Goal: Task Accomplishment & Management: Manage account settings

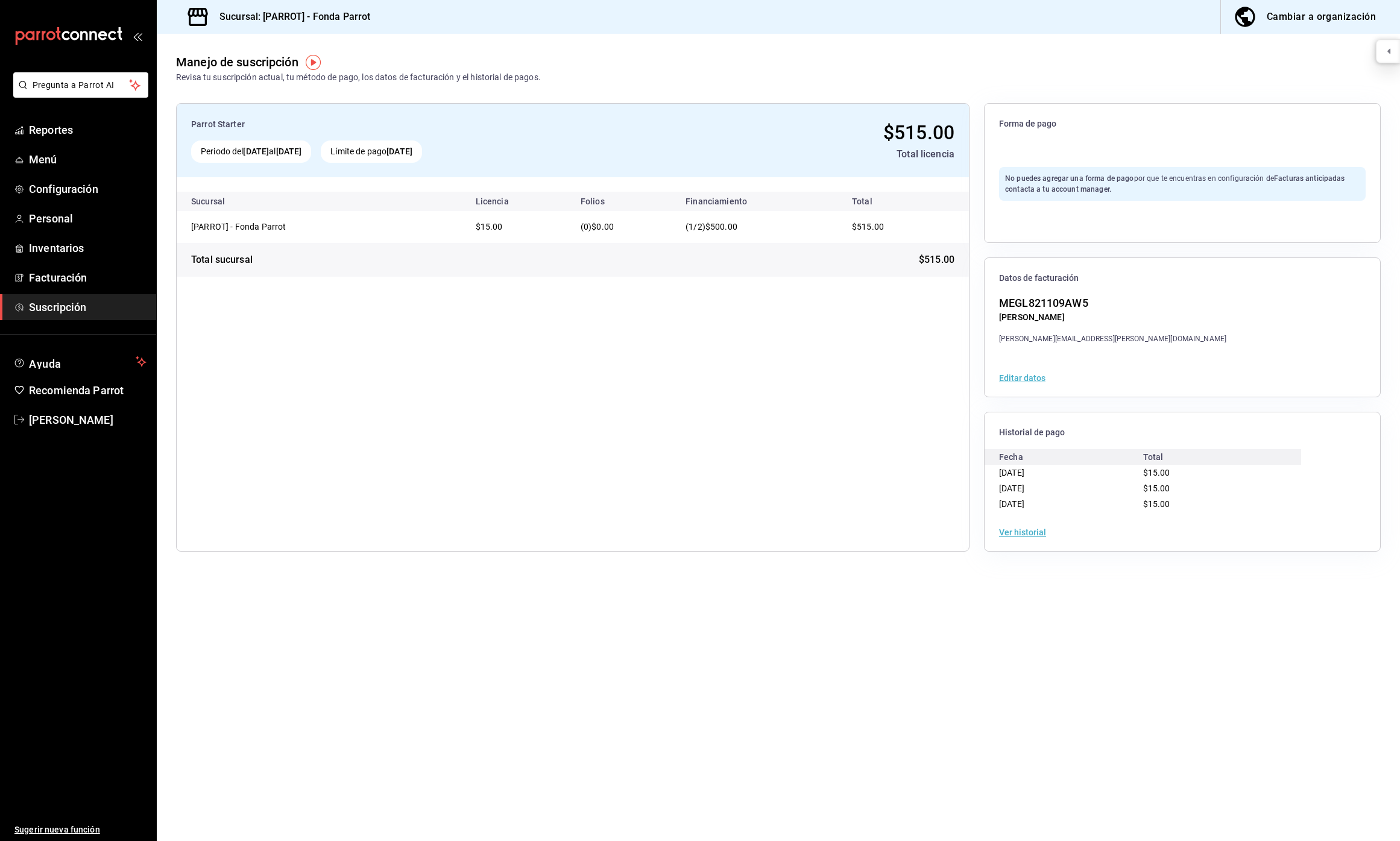
drag, startPoint x: 96, startPoint y: 38, endPoint x: 223, endPoint y: 131, distance: 157.4
click at [223, 131] on div "Pregunta a Parrot AI Reportes Menú Configuración Personal Inventarios Facturaci…" at bounding box center [700, 420] width 1400 height 841
drag, startPoint x: 77, startPoint y: 32, endPoint x: 255, endPoint y: 310, distance: 330.1
click at [255, 324] on div "Pregunta a Parrot AI Reportes Menú Configuración Personal Inventarios Facturaci…" at bounding box center [700, 420] width 1400 height 841
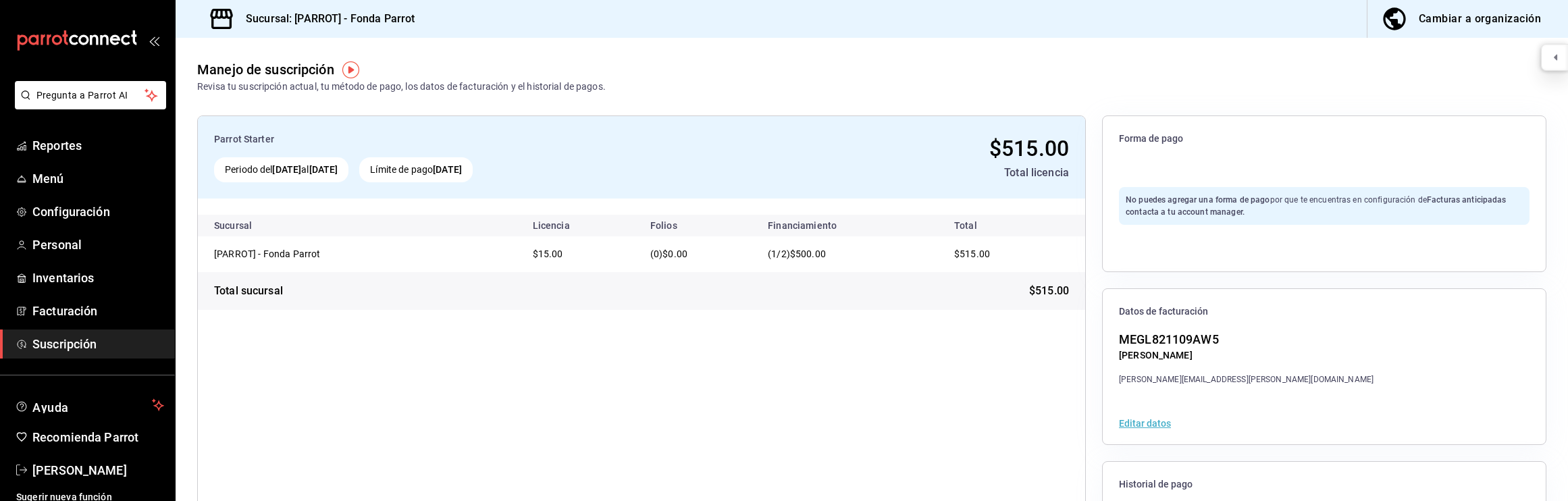
click at [206, 382] on div "Parrot Starter Periodo del [DATE] al [DATE] Límite de pago [DATE] $515.00 Total…" at bounding box center [641, 367] width 888 height 503
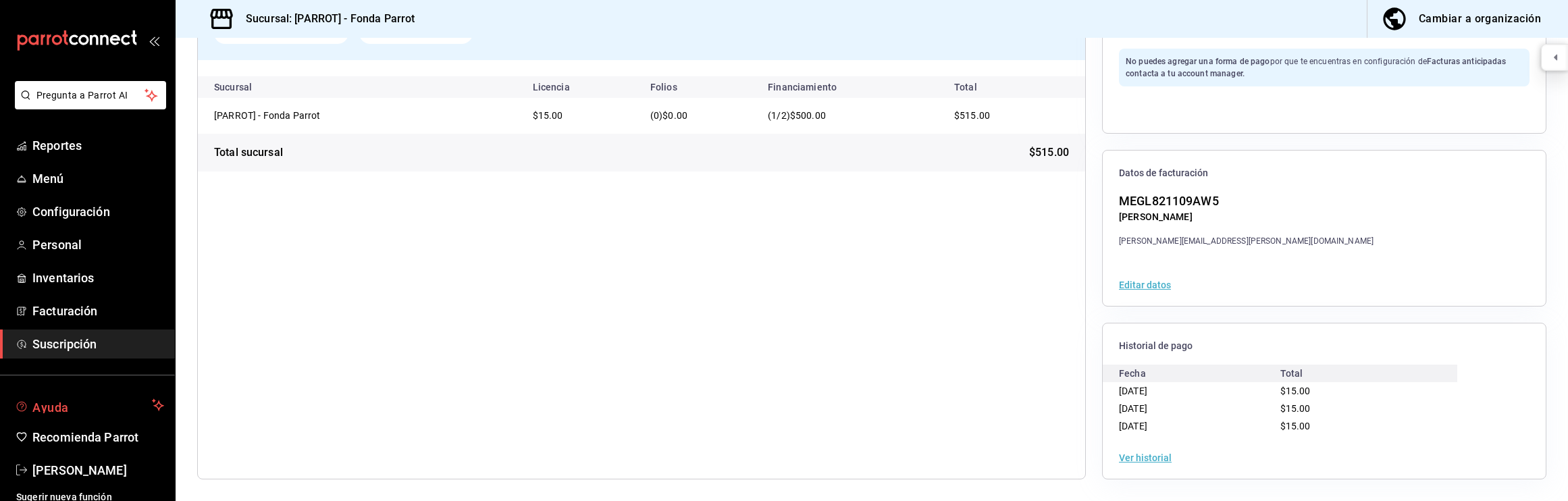
scroll to position [8, 0]
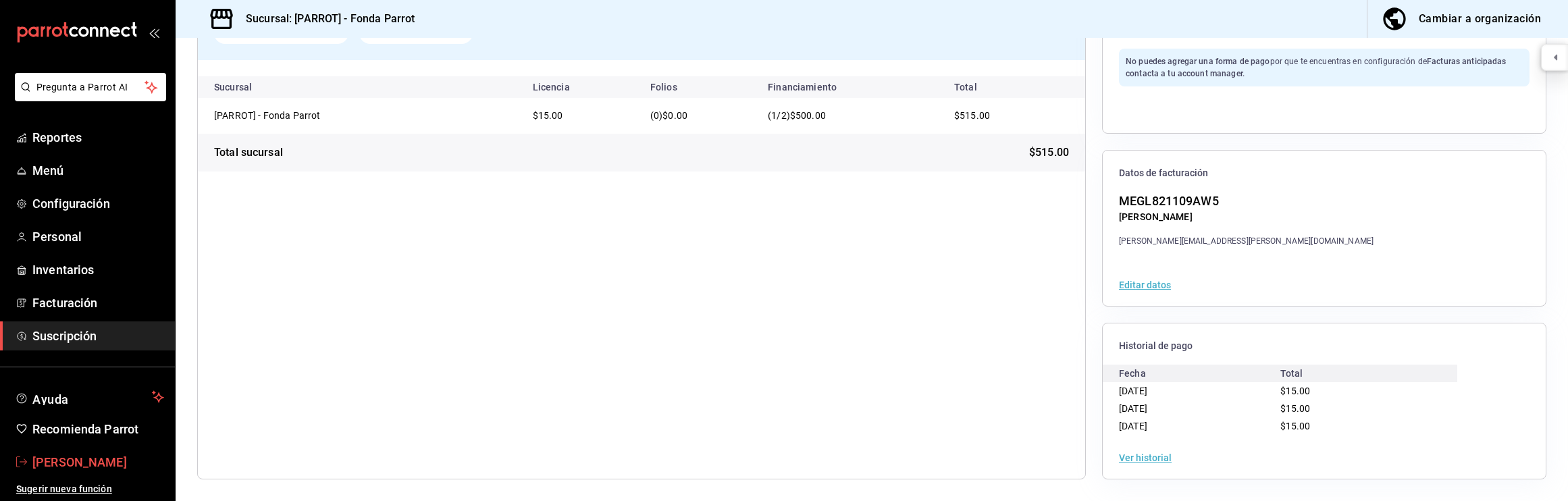
click at [101, 471] on link "[PERSON_NAME]" at bounding box center [88, 463] width 175 height 29
